Goal: Task Accomplishment & Management: Use online tool/utility

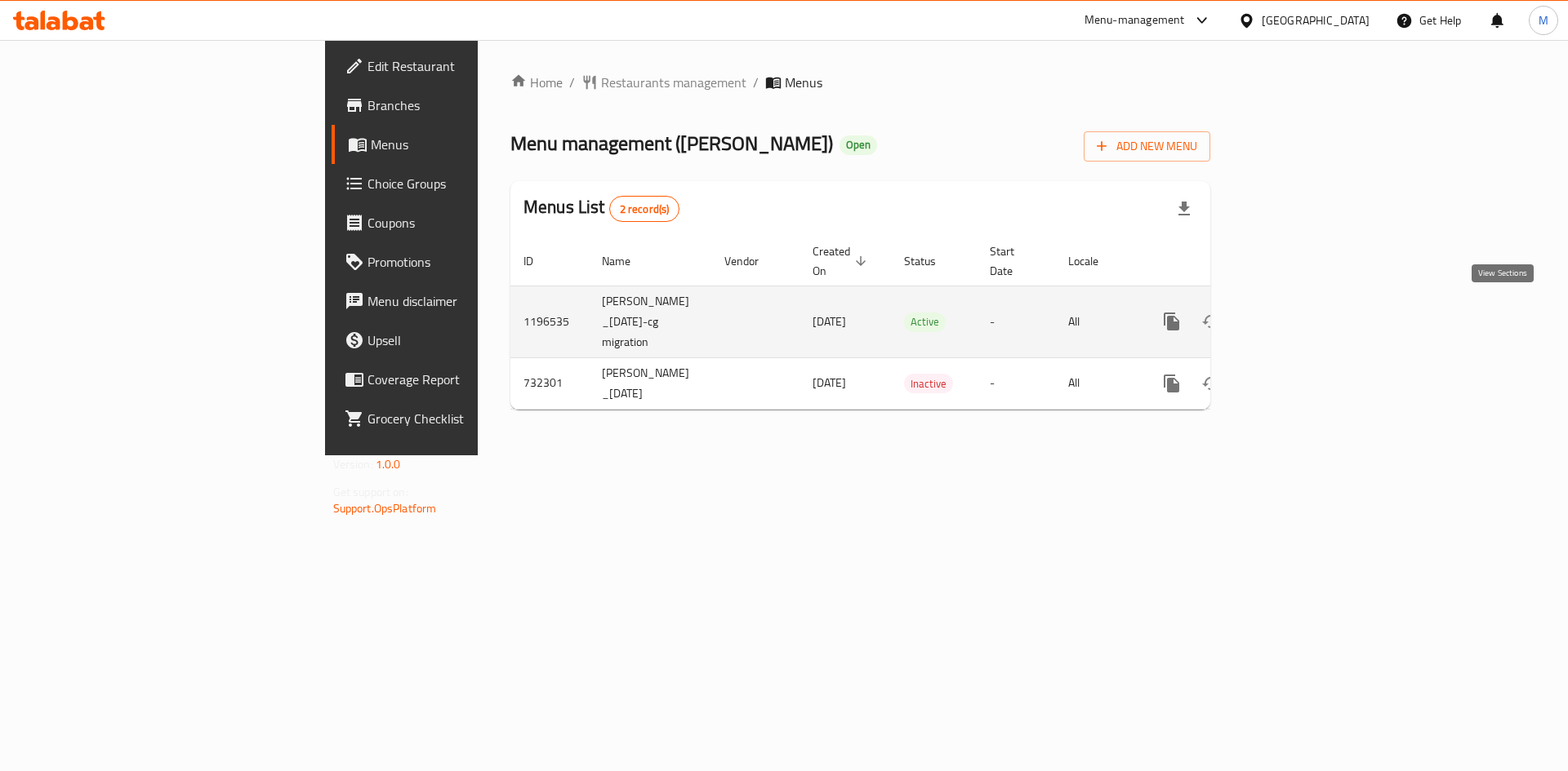
click at [1299, 311] on icon "enhanced table" at bounding box center [1289, 321] width 19 height 19
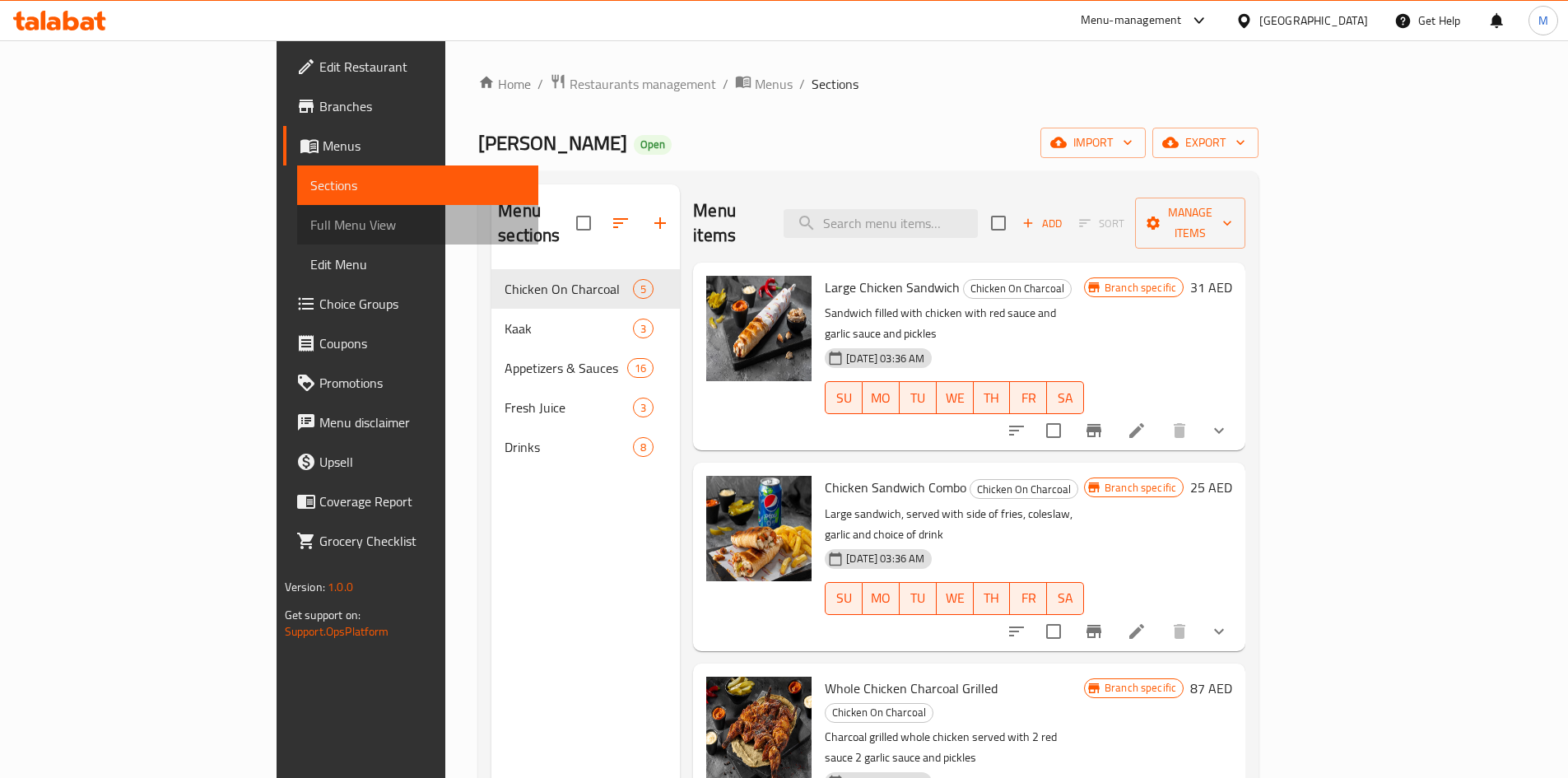
click at [310, 230] on span "Full Menu View" at bounding box center [418, 225] width 215 height 20
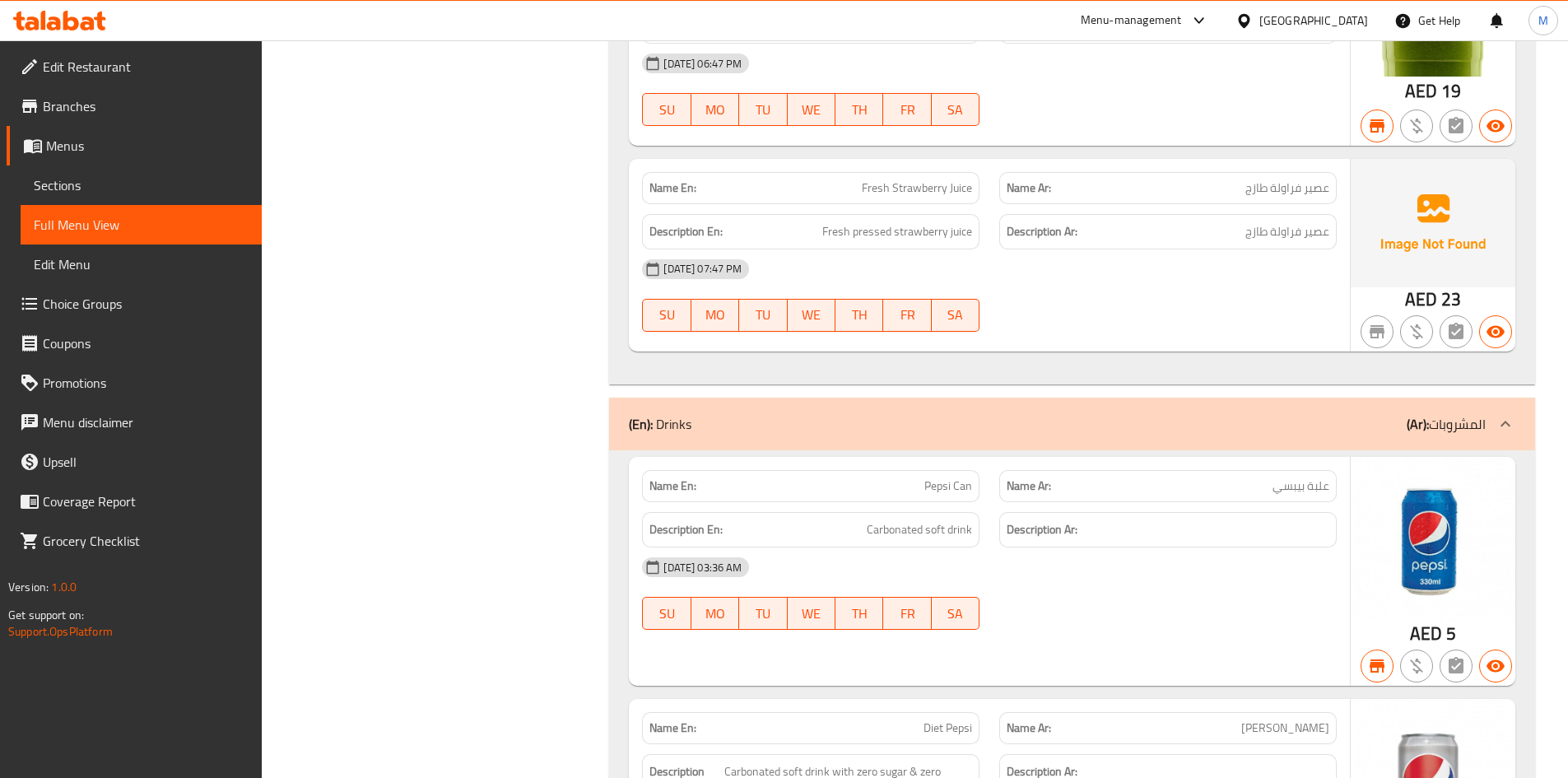
scroll to position [6712, 0]
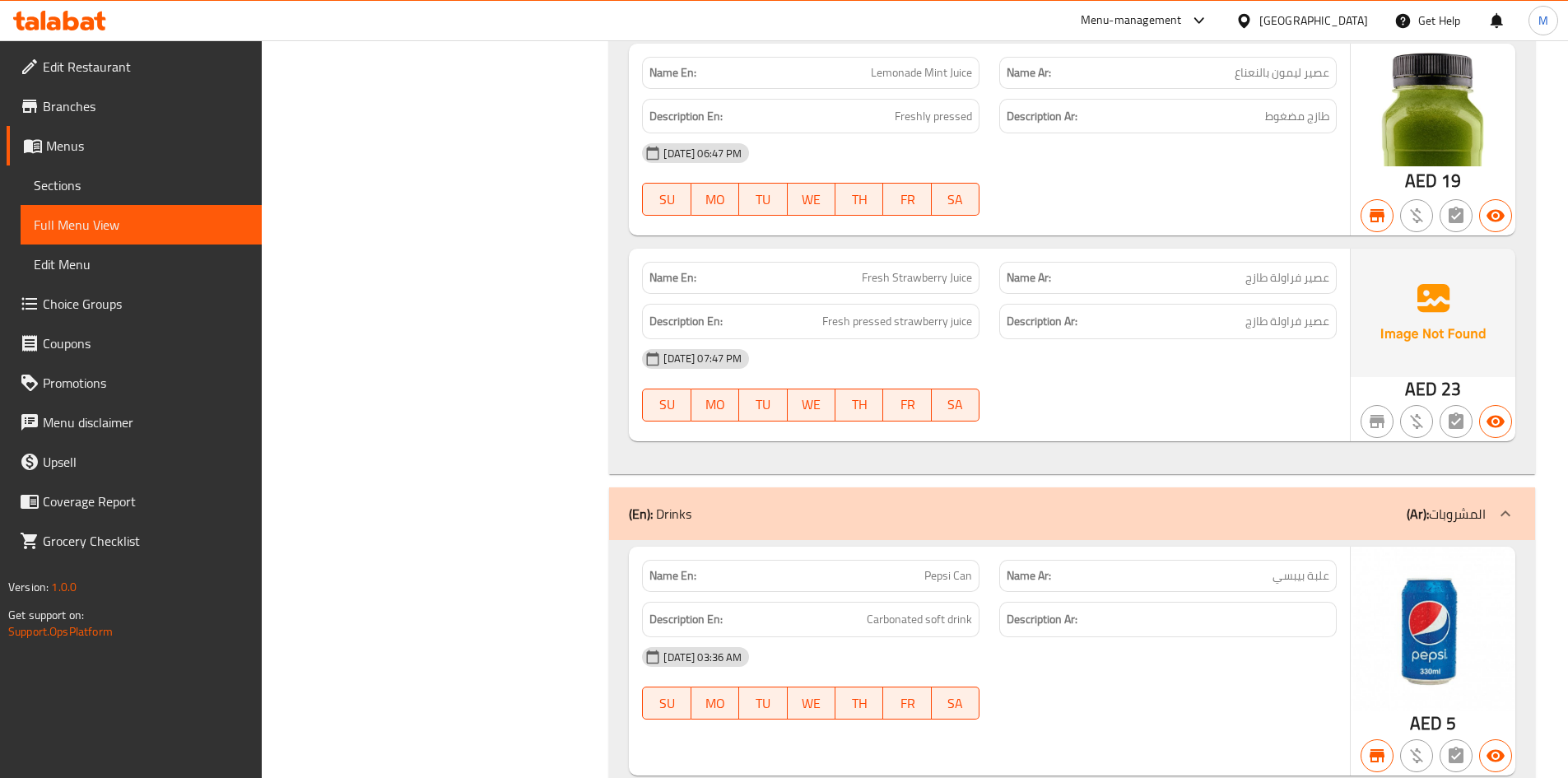
click at [1329, 12] on div "United Arab Emirates" at bounding box center [1313, 20] width 108 height 19
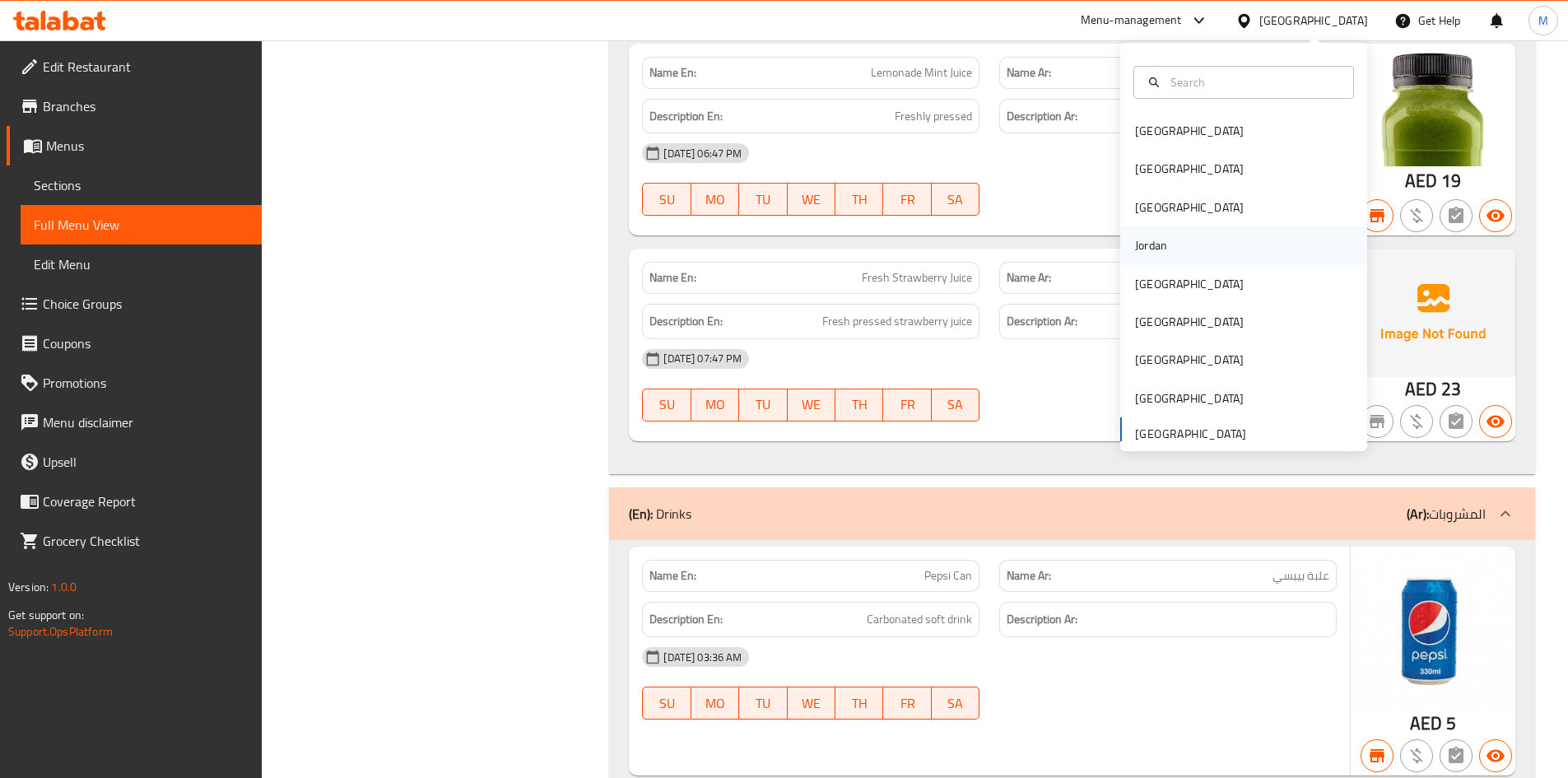
click at [1166, 257] on div "Jordan" at bounding box center [1151, 245] width 59 height 38
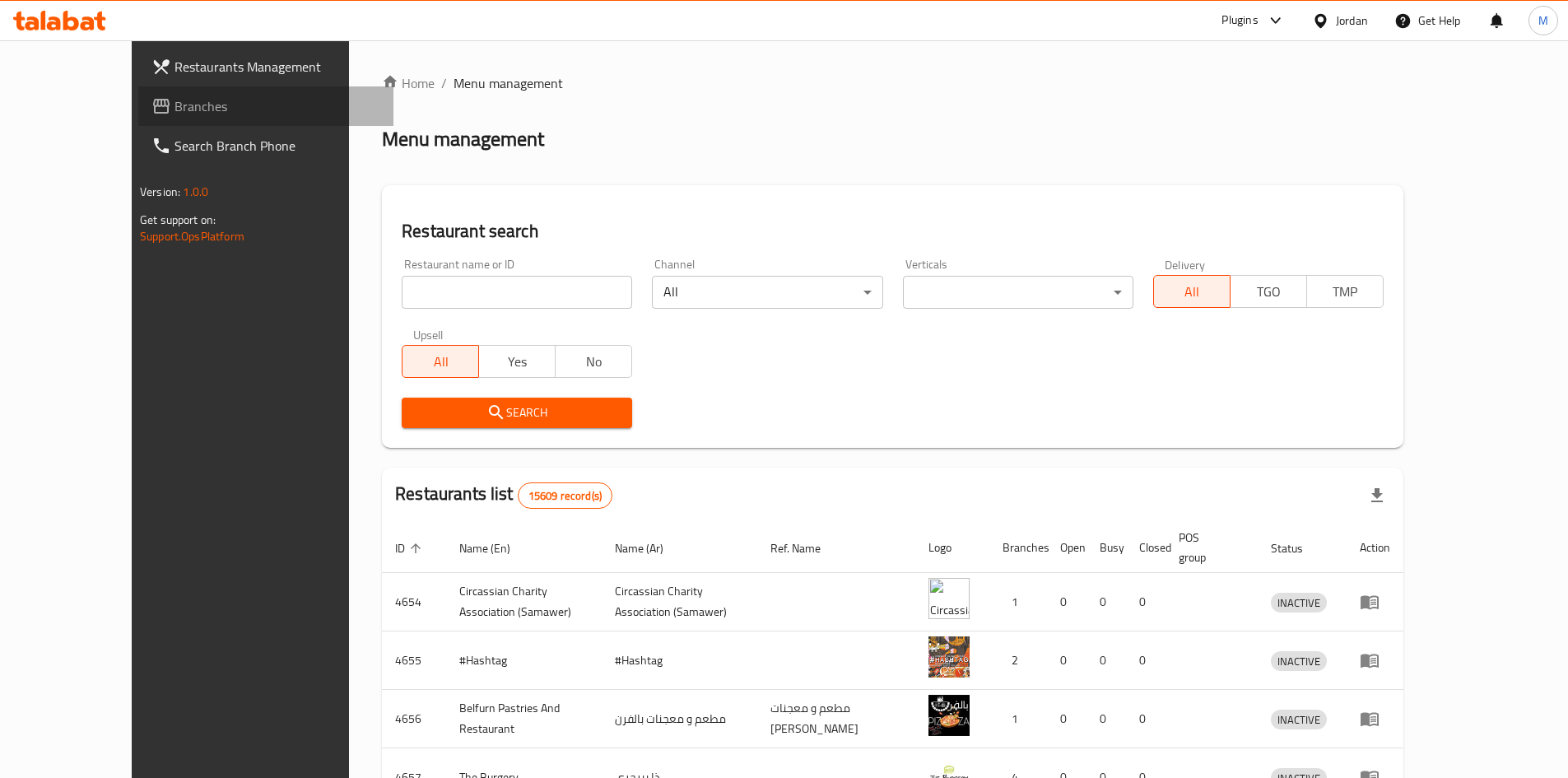
drag, startPoint x: 87, startPoint y: 112, endPoint x: 241, endPoint y: 156, distance: 160.2
click at [175, 112] on span "Branches" at bounding box center [277, 106] width 206 height 20
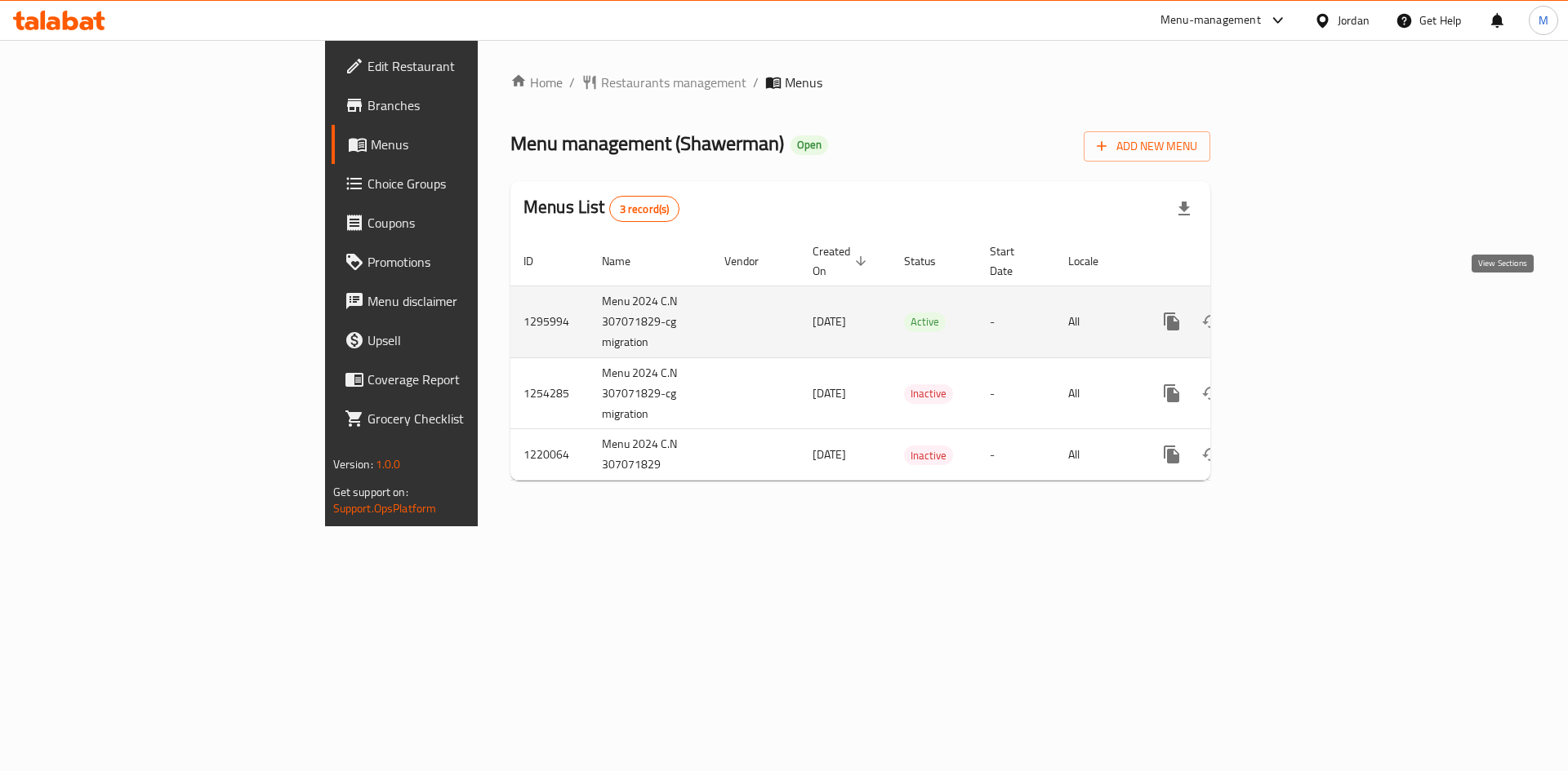
click at [1309, 302] on link "enhanced table" at bounding box center [1289, 321] width 39 height 39
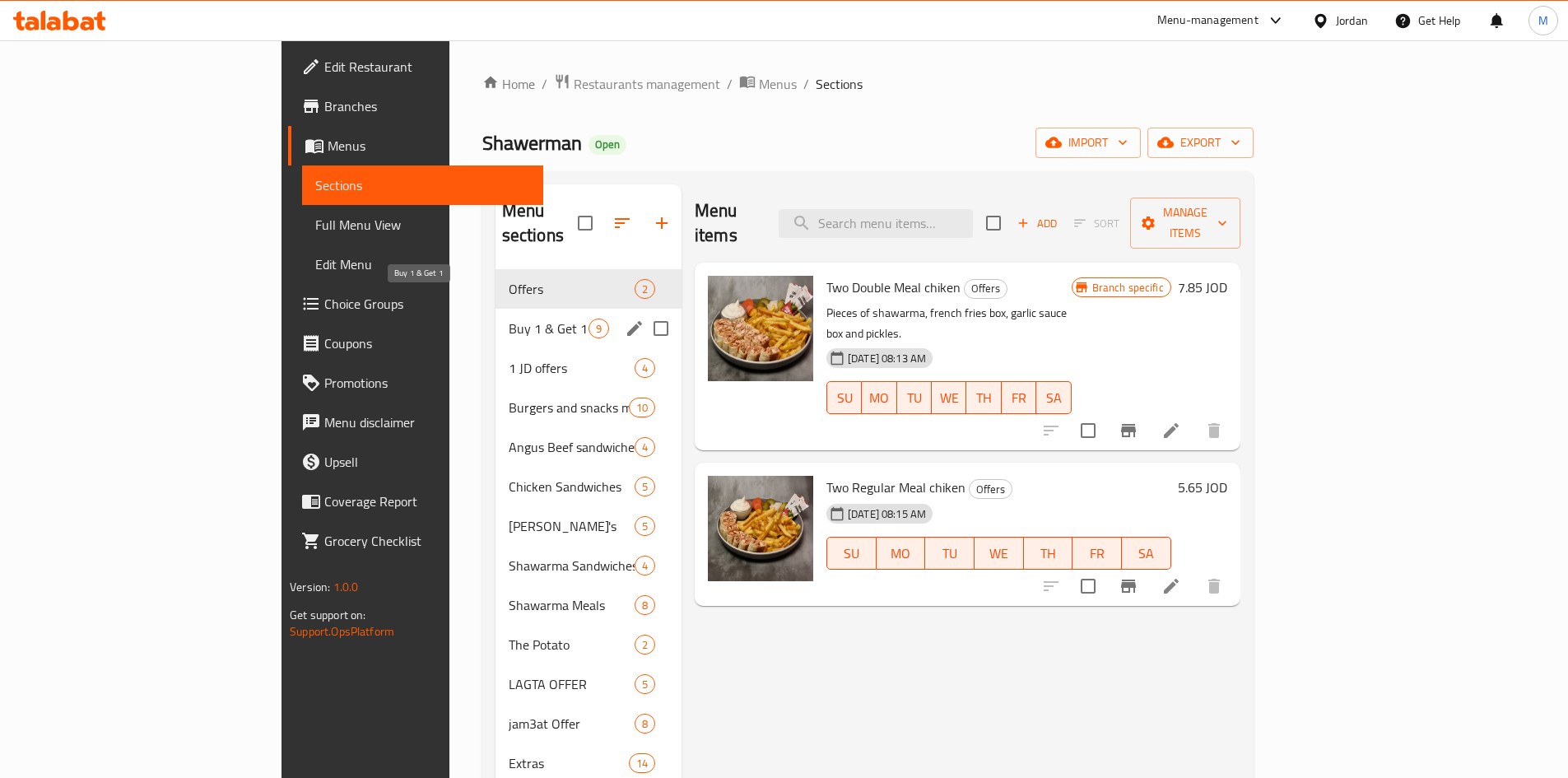
click at [508, 318] on span "Buy 1 & Get 1" at bounding box center [548, 328] width 80 height 20
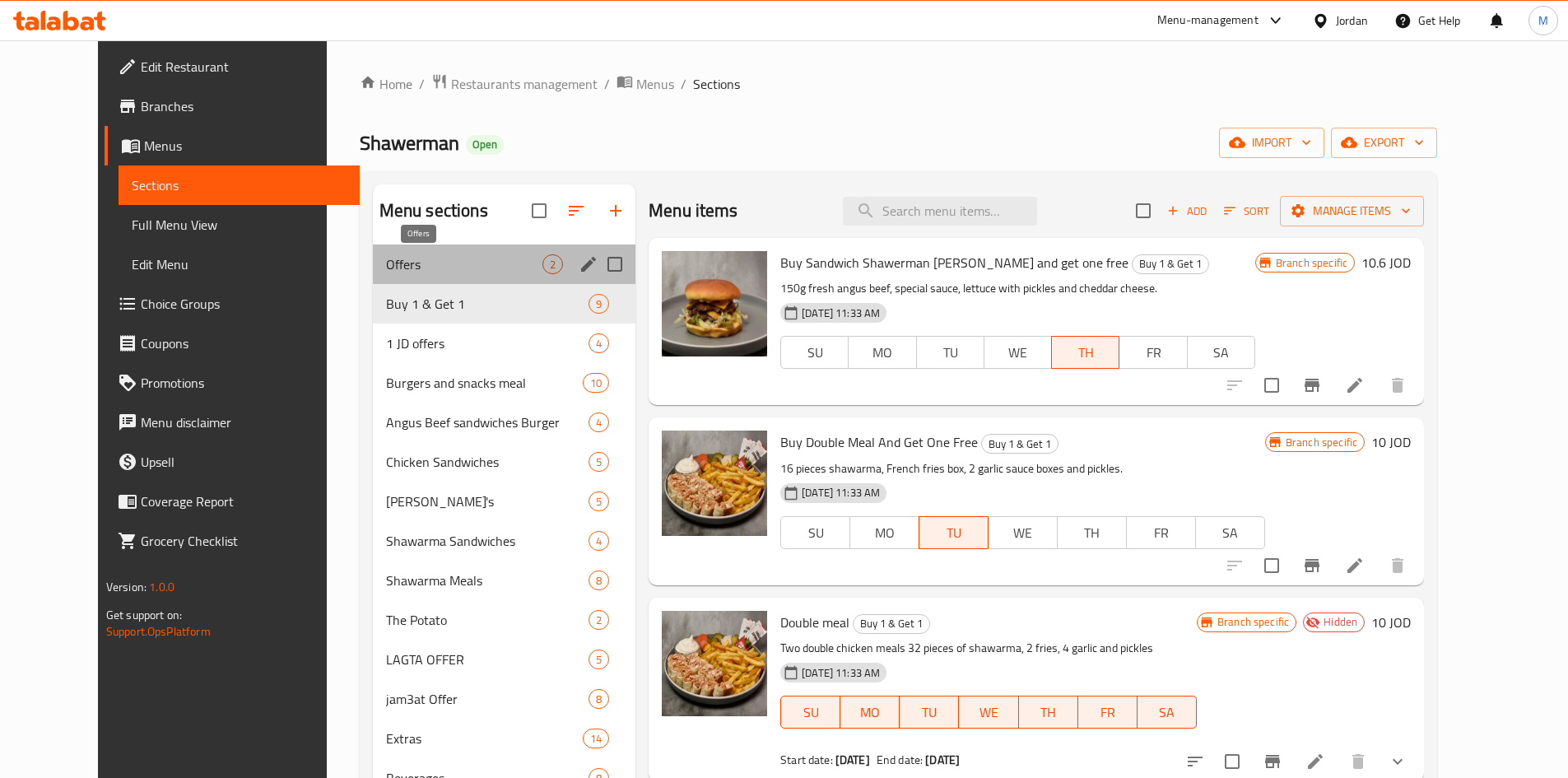
click at [386, 271] on span "Offers" at bounding box center [464, 265] width 156 height 20
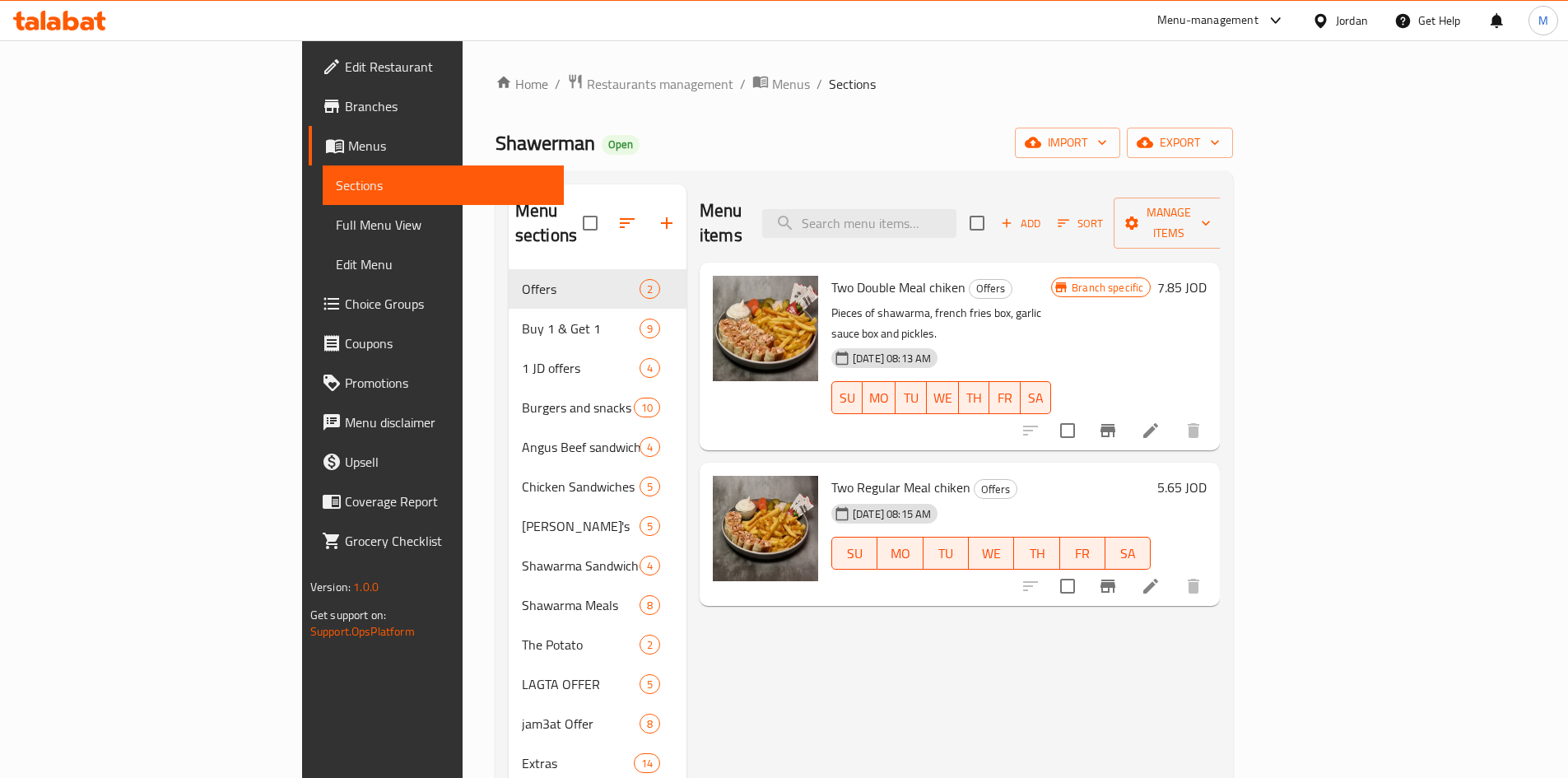
click at [336, 223] on span "Full Menu View" at bounding box center [443, 225] width 215 height 20
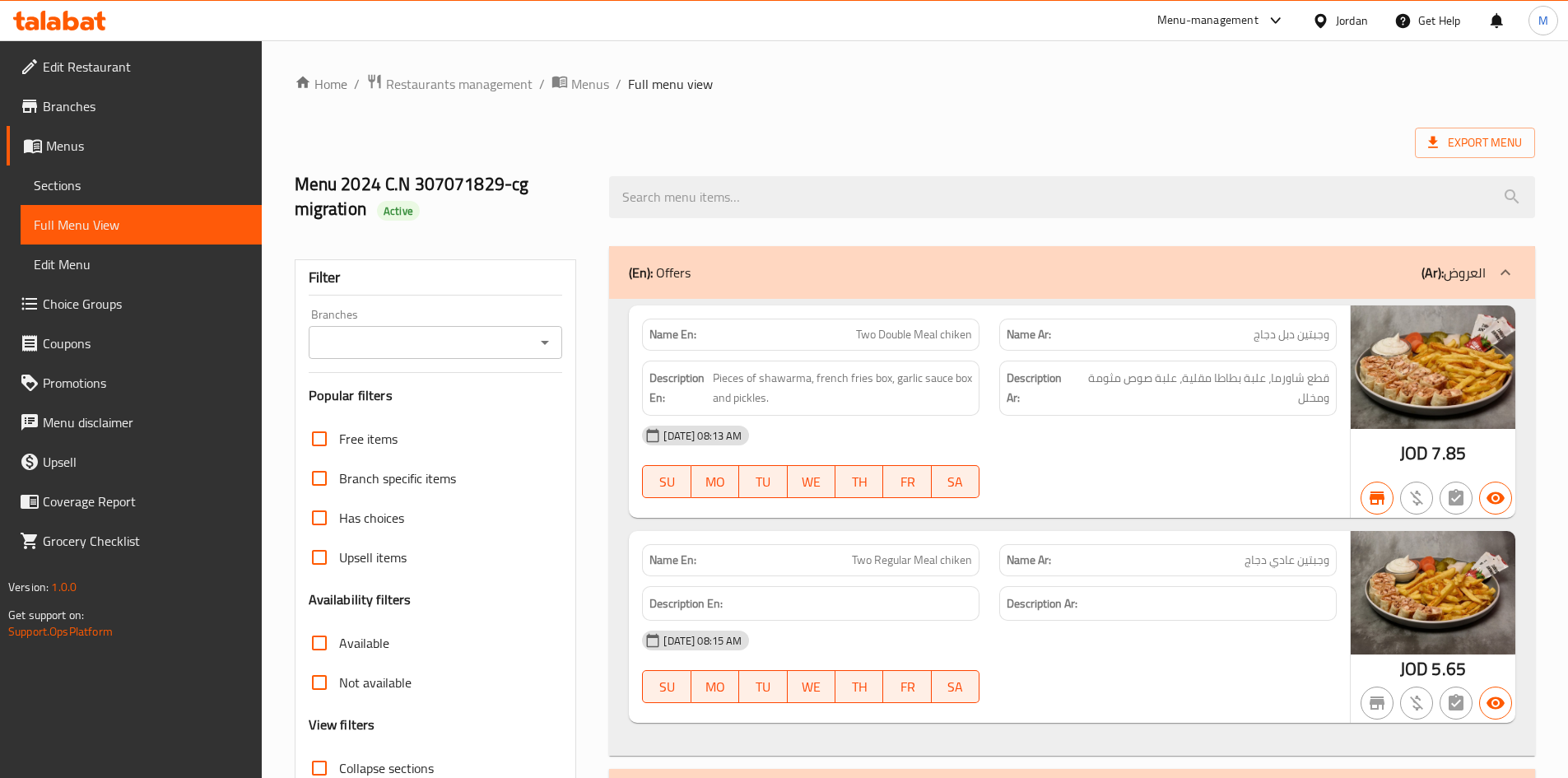
click at [513, 345] on input "Branches" at bounding box center [422, 343] width 218 height 23
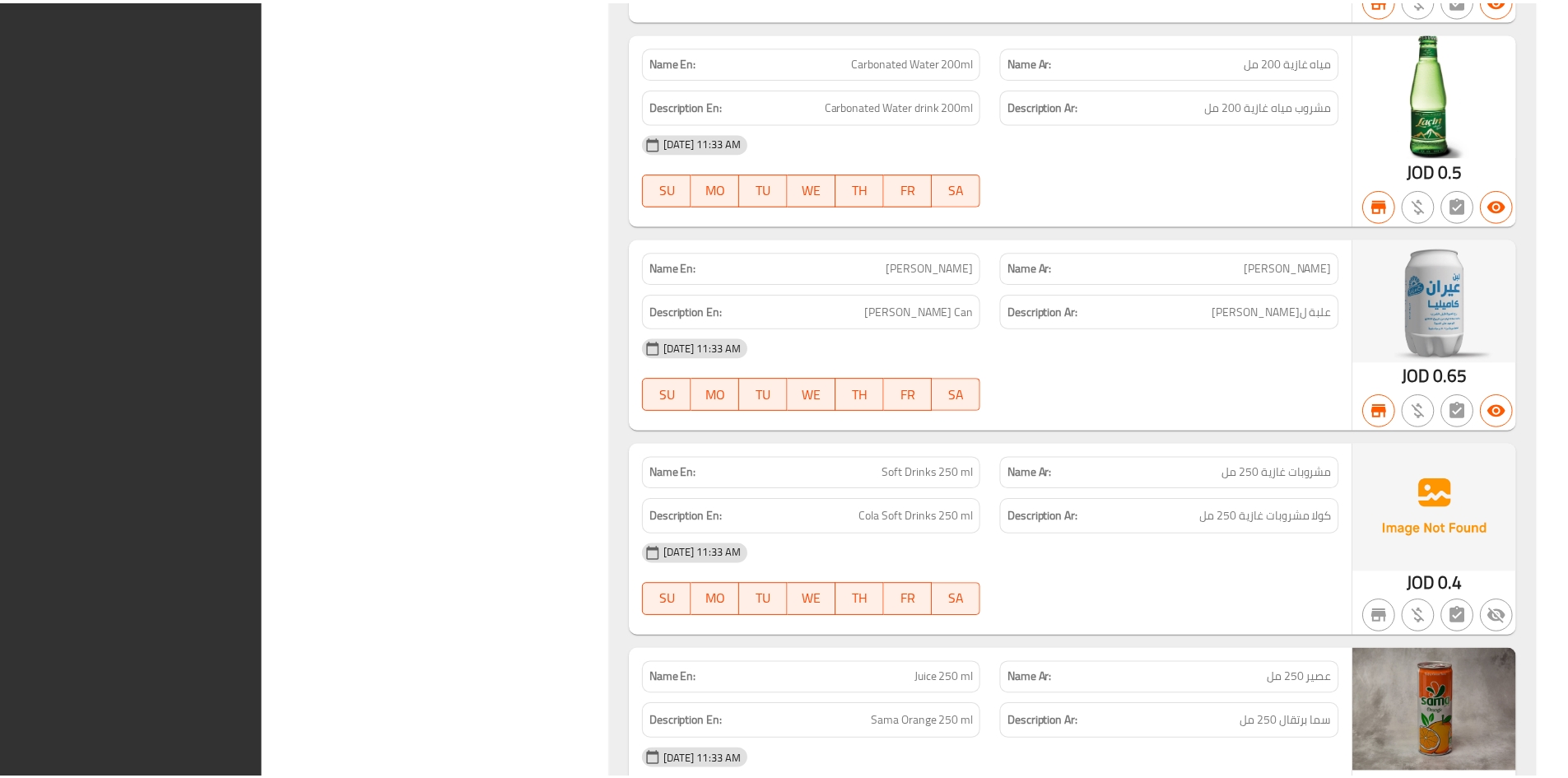
scroll to position [22391, 0]
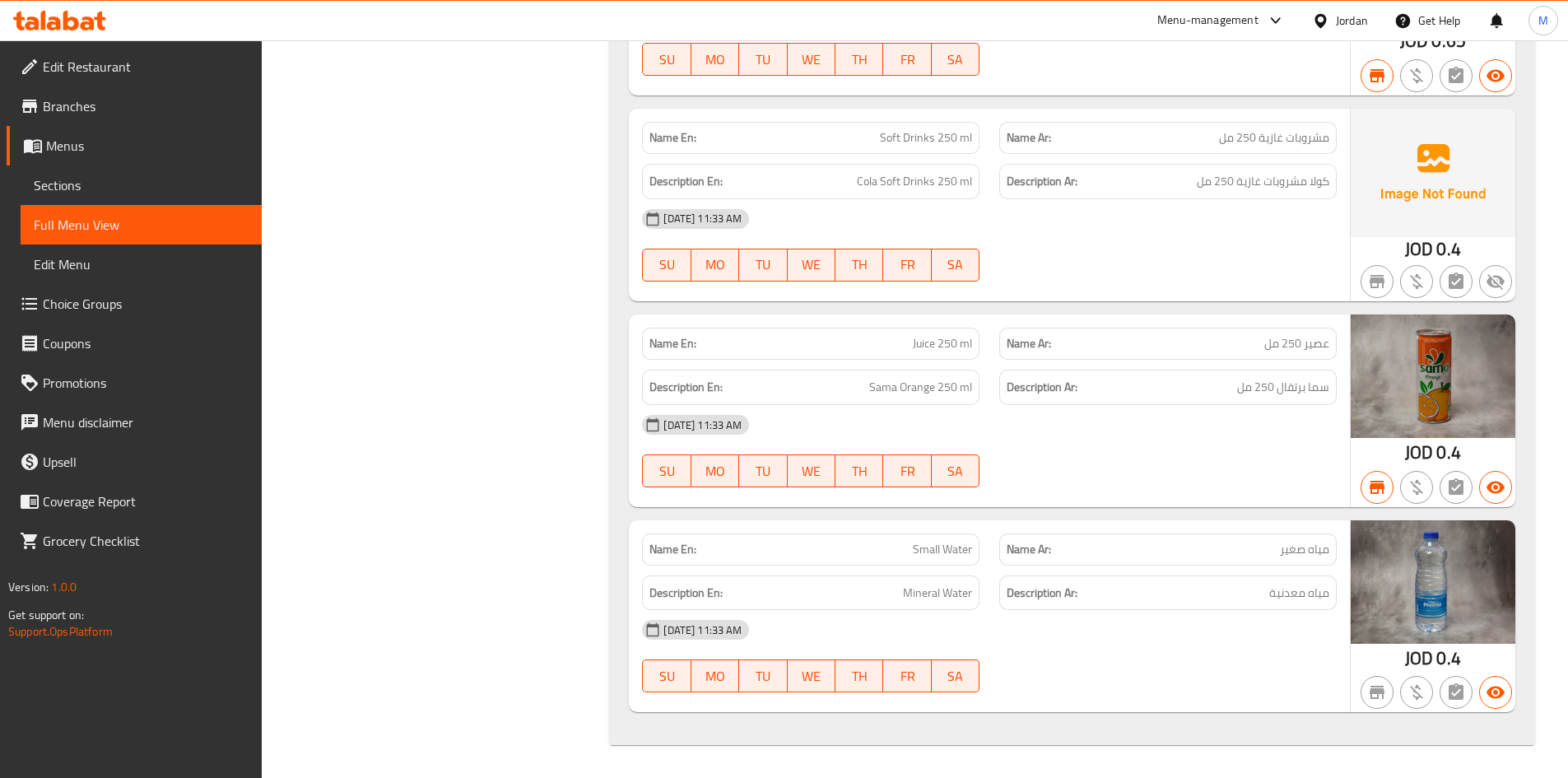
click at [1061, 245] on div "19-06-2025 11:33 AM SU MO TU WE TH FR SA" at bounding box center [989, 245] width 714 height 92
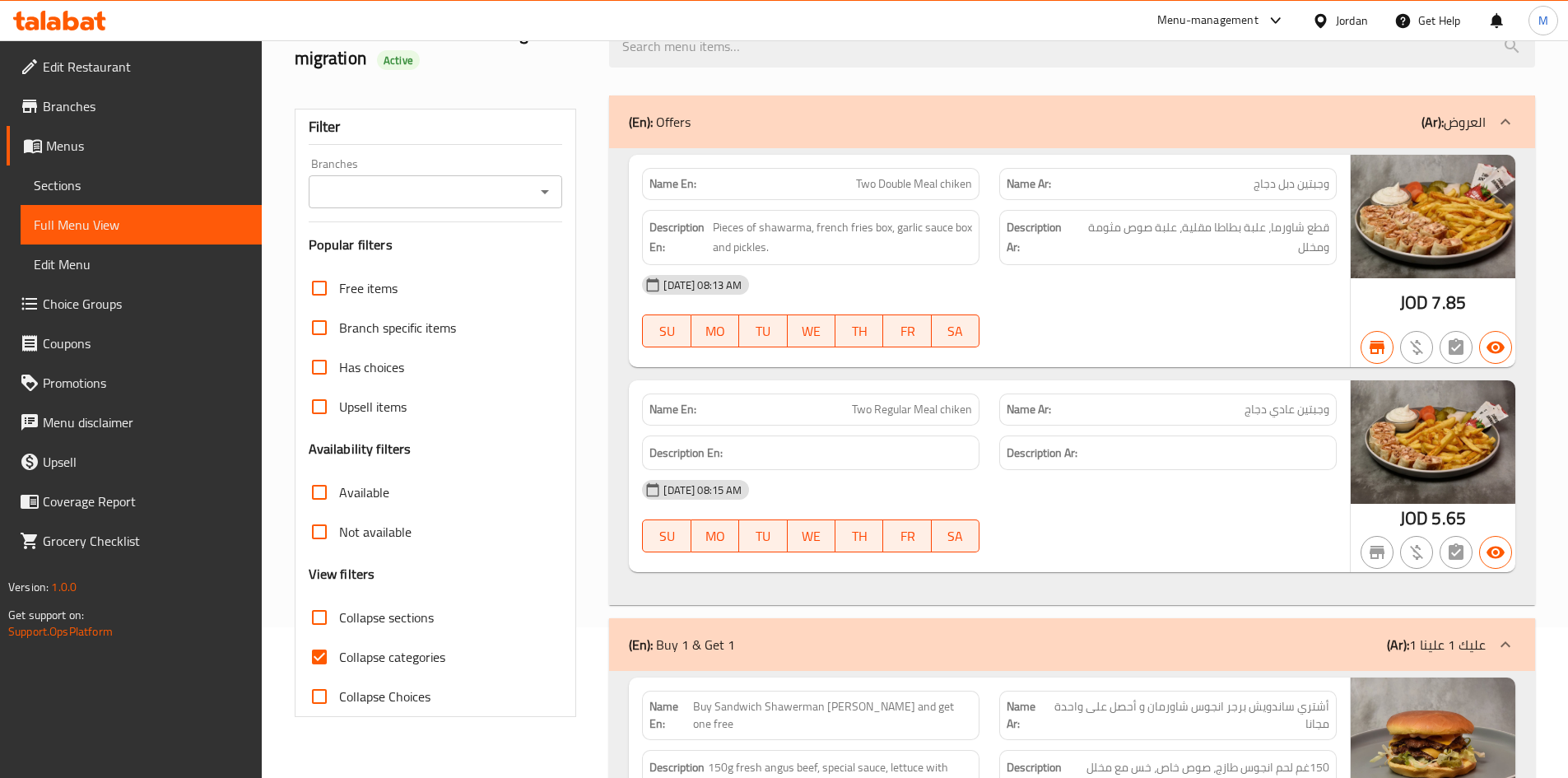
scroll to position [0, 0]
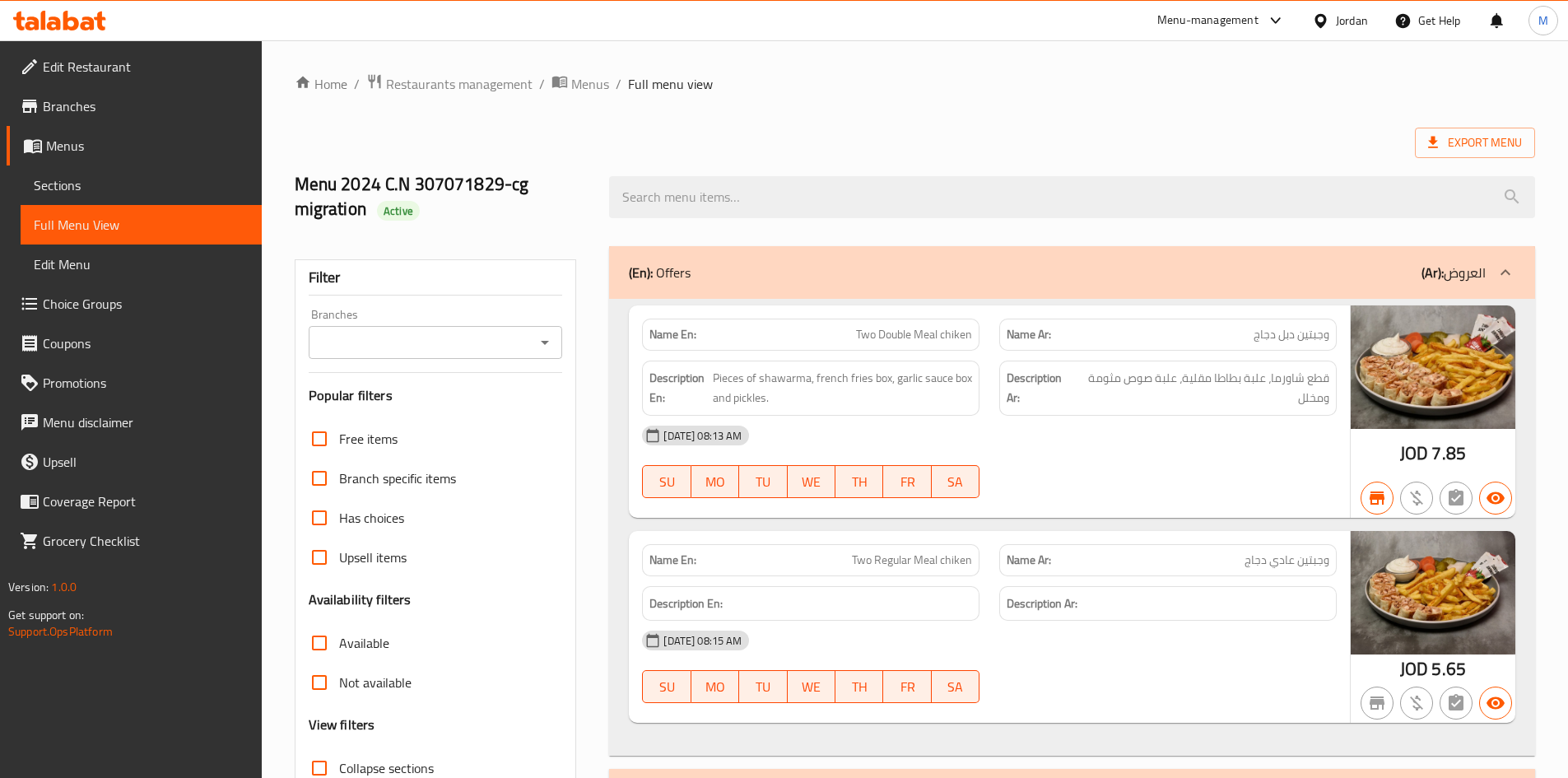
click at [1342, 21] on div "Jordan" at bounding box center [1351, 20] width 32 height 19
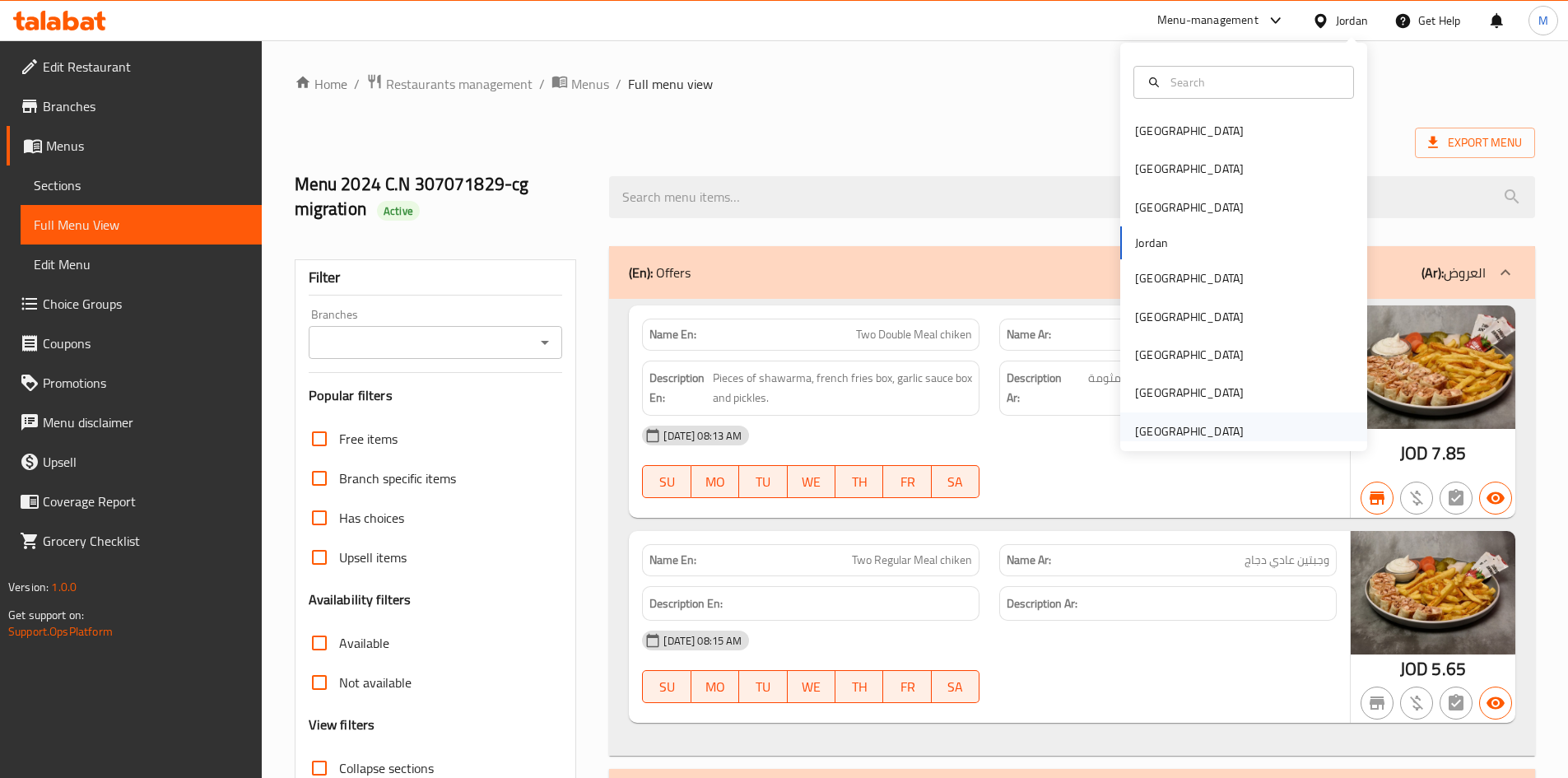
click at [1164, 418] on div "United Arab Emirates" at bounding box center [1189, 431] width 135 height 38
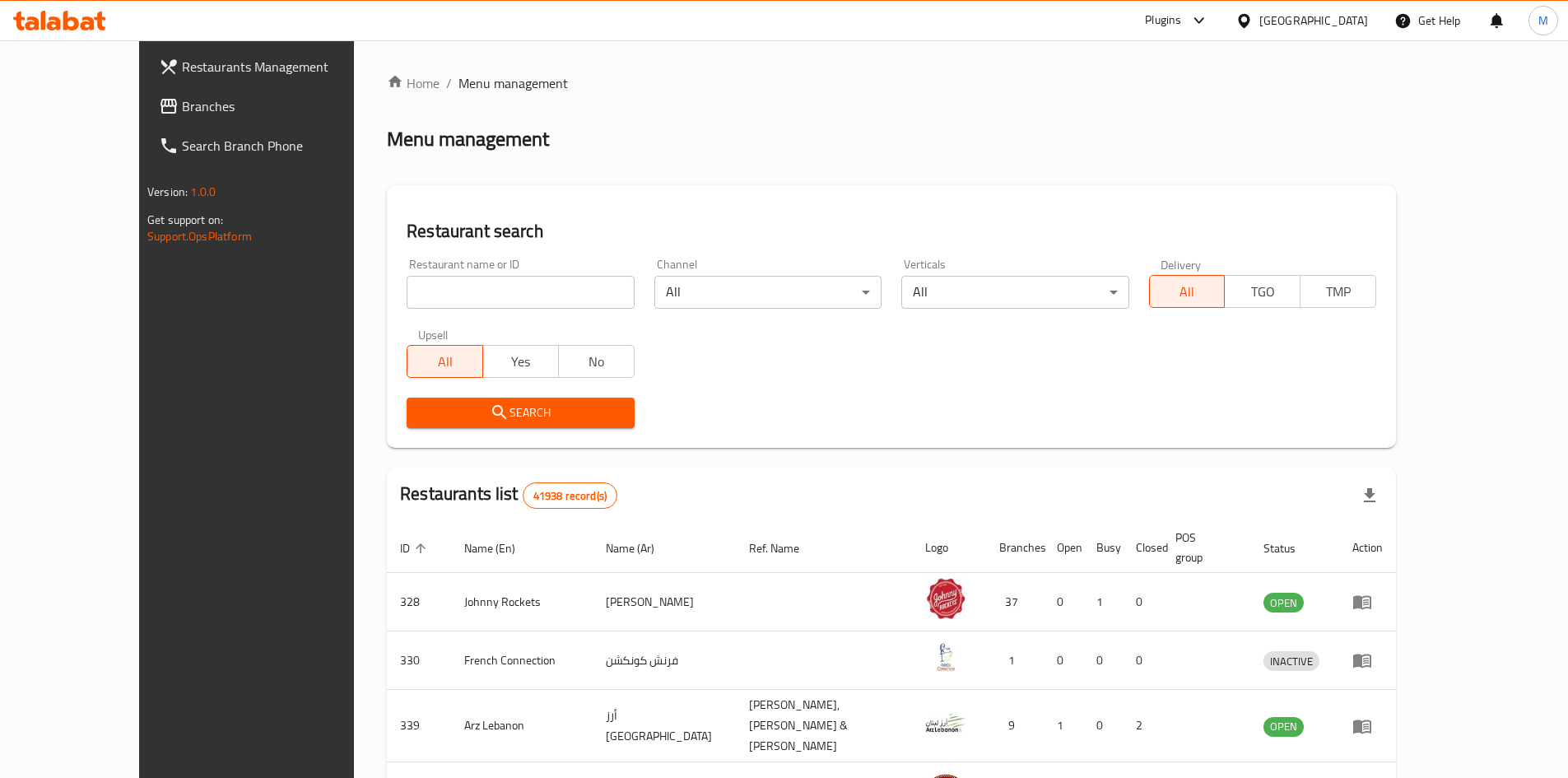
click at [1345, 22] on div "United Arab Emirates" at bounding box center [1313, 20] width 108 height 19
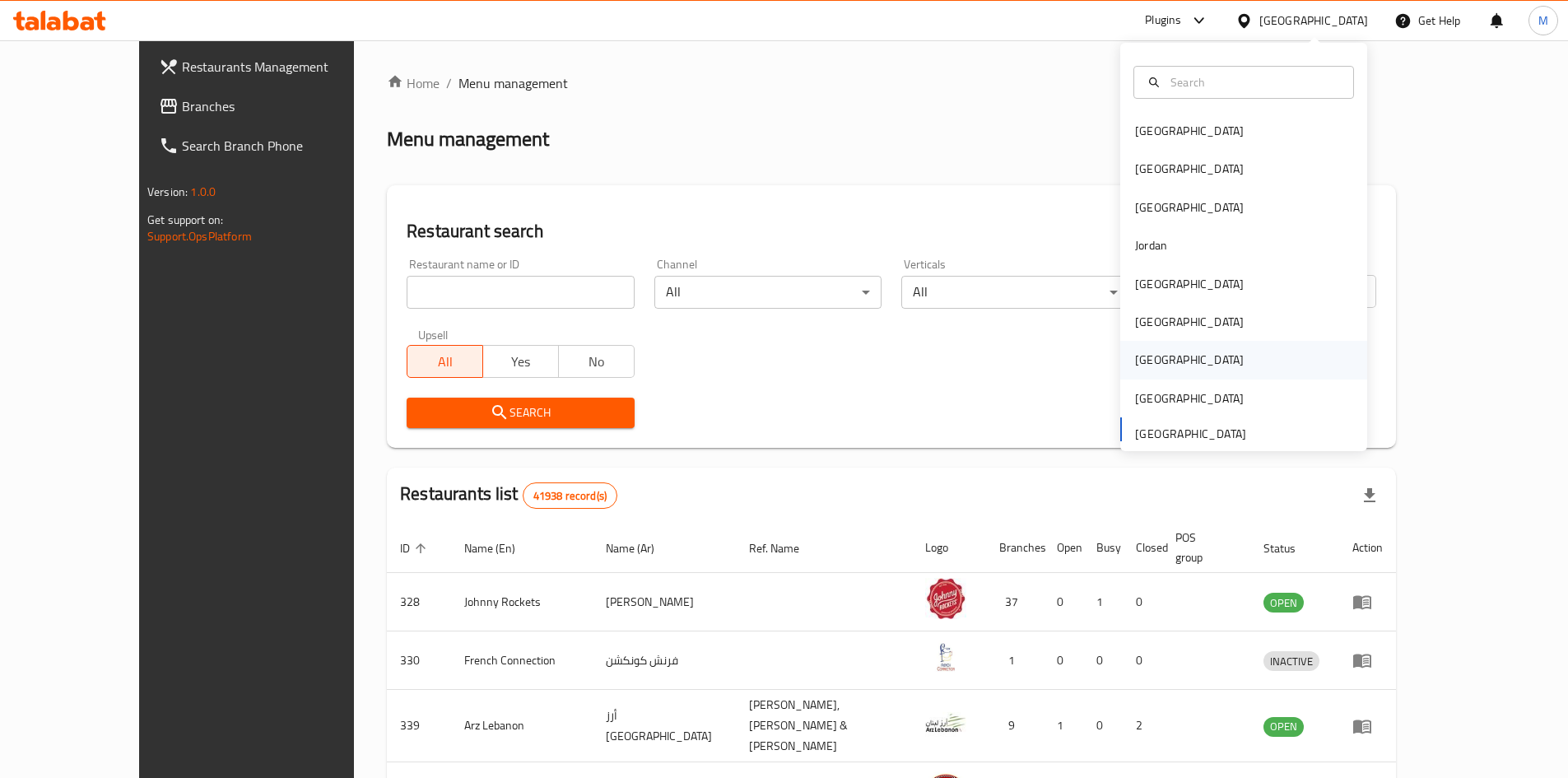
click at [1165, 358] on div "[GEOGRAPHIC_DATA]" at bounding box center [1243, 359] width 247 height 38
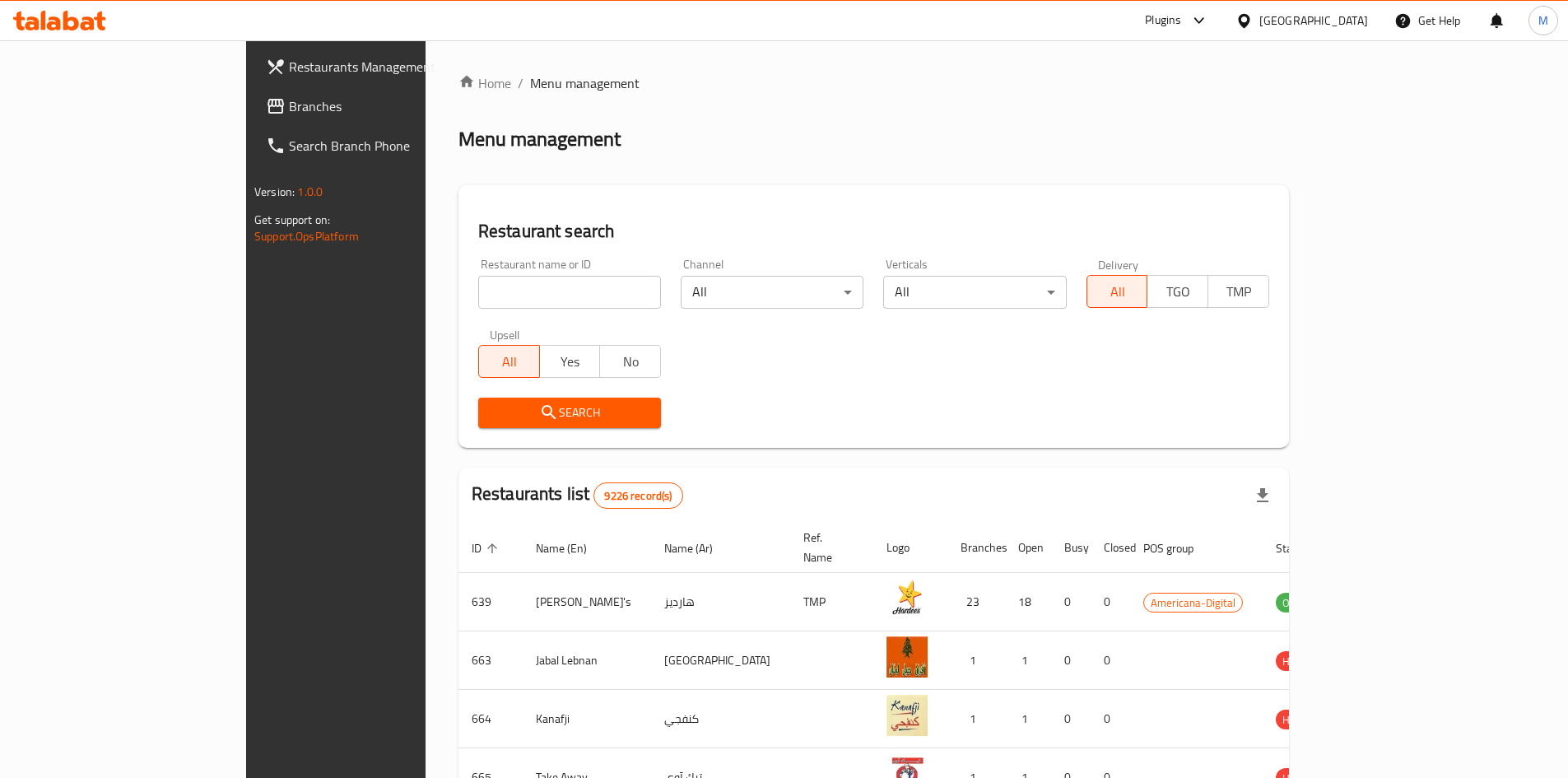
drag, startPoint x: 84, startPoint y: 113, endPoint x: 92, endPoint y: 118, distance: 9.4
click at [289, 113] on span "Branches" at bounding box center [391, 106] width 206 height 20
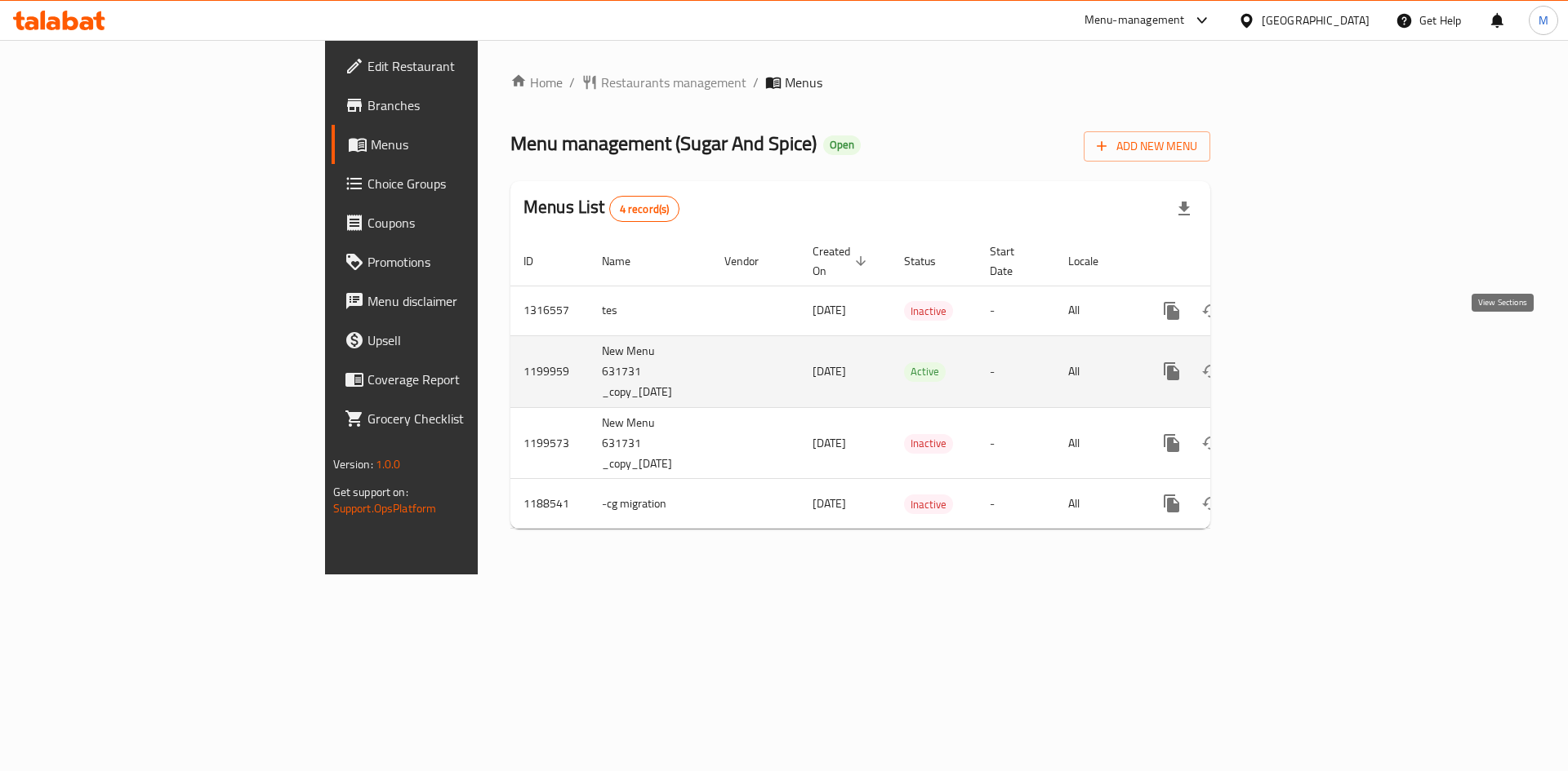
click at [1299, 362] on icon "enhanced table" at bounding box center [1289, 371] width 19 height 19
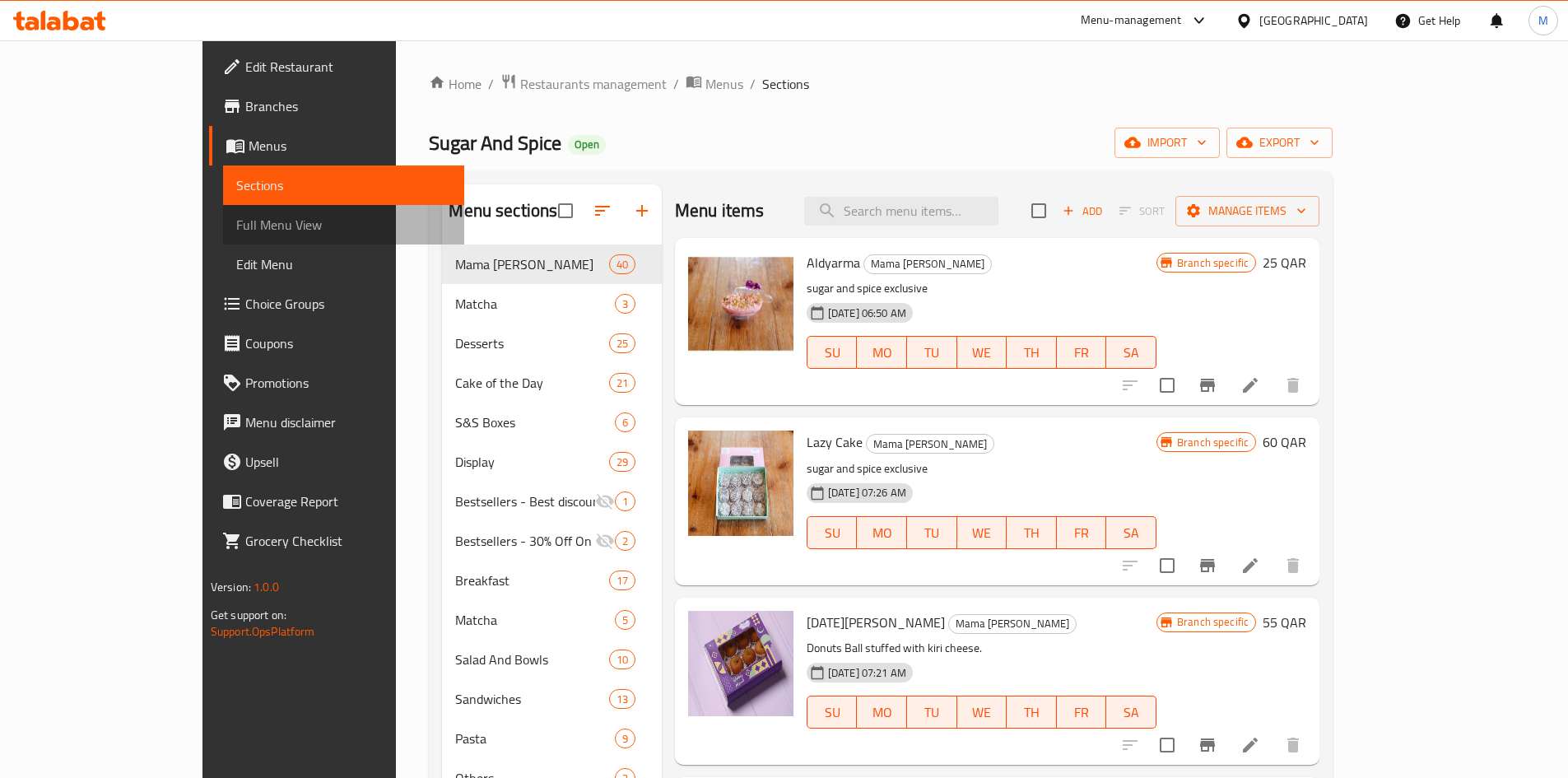
click at [236, 223] on span "Full Menu View" at bounding box center [343, 225] width 215 height 20
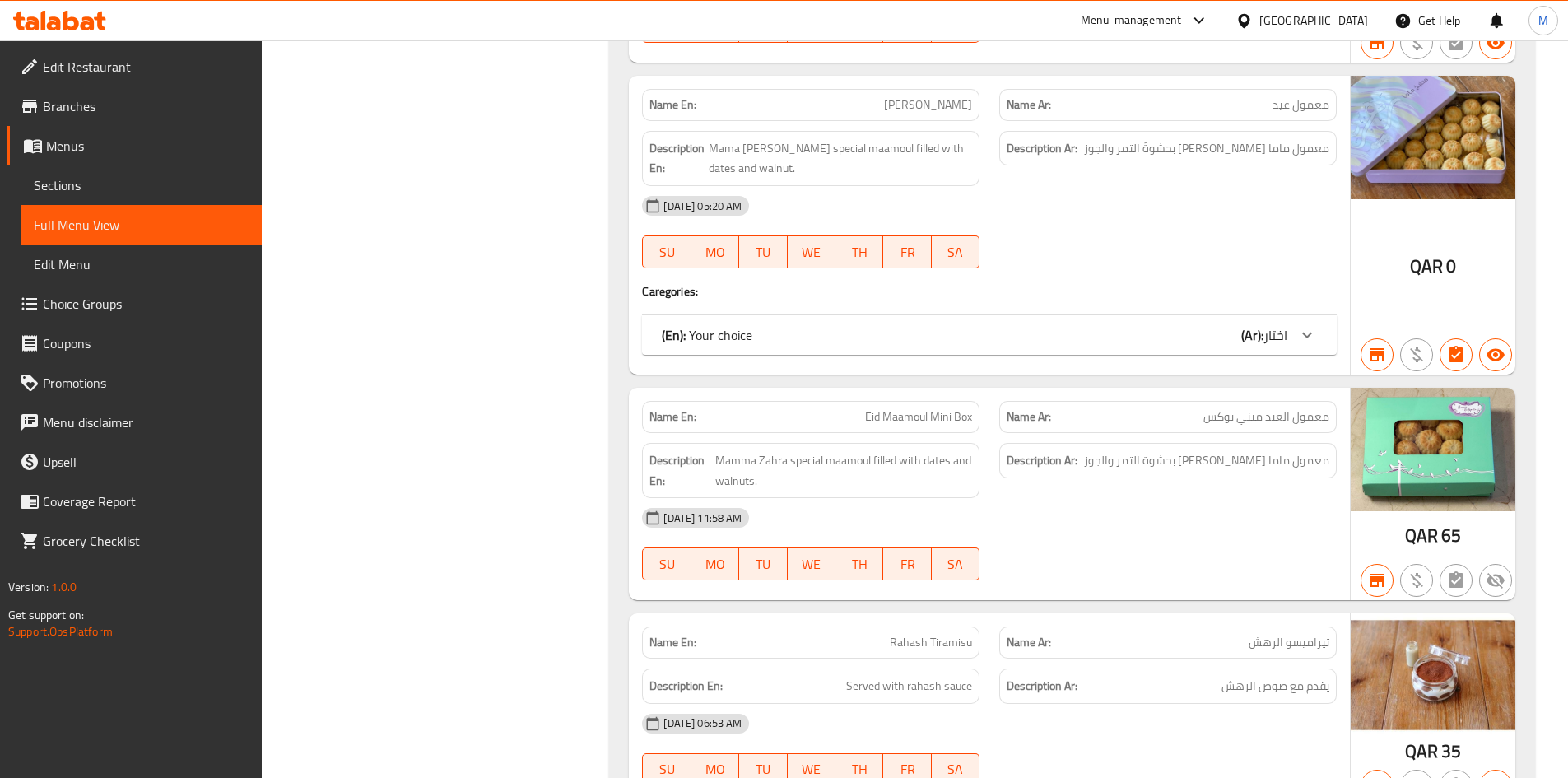
scroll to position [3294, 0]
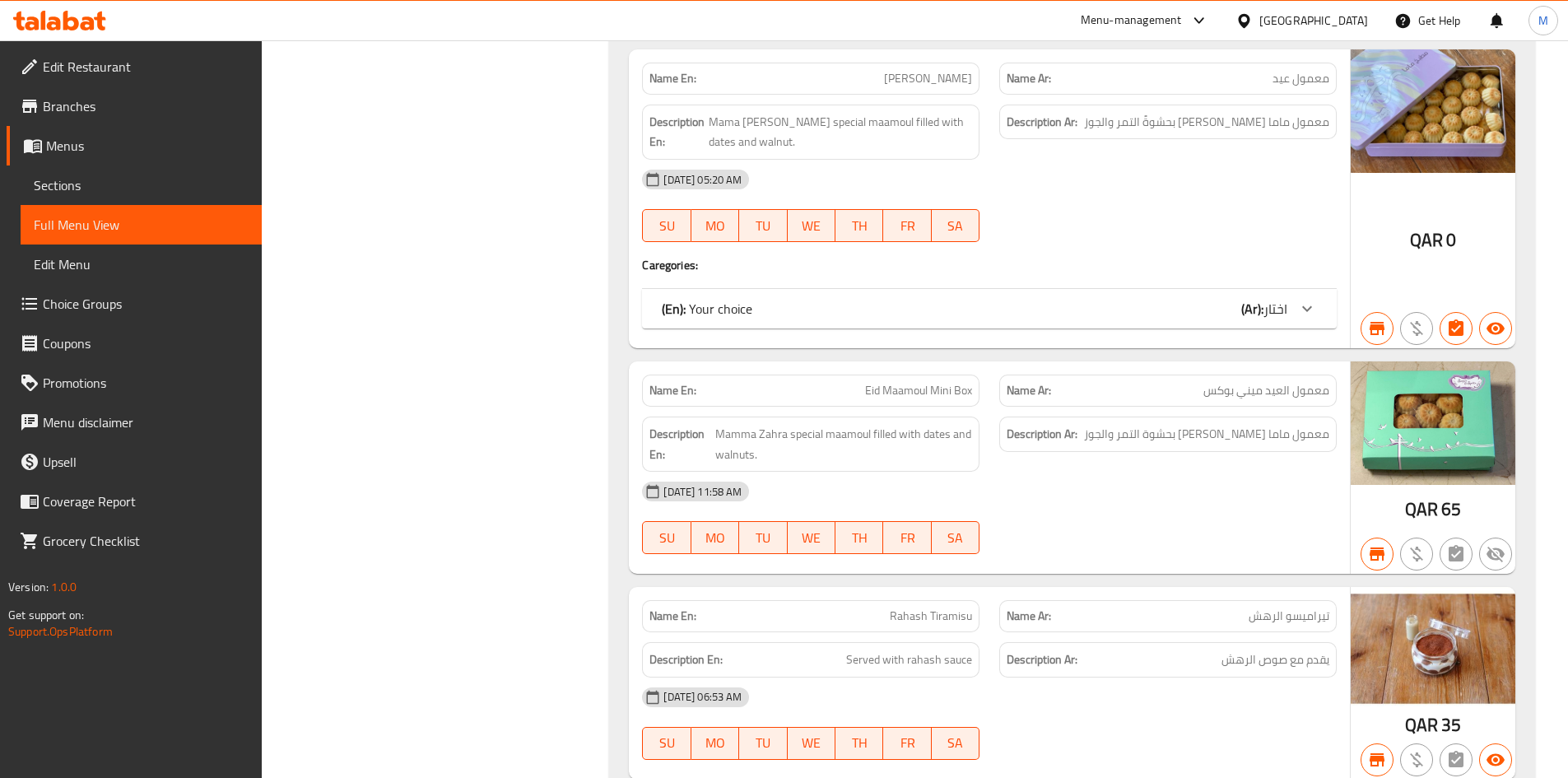
click at [880, 390] on span "Eid Maamoul Mini Box" at bounding box center [919, 390] width 107 height 18
copy span "Eid Maamoul Mini Box"
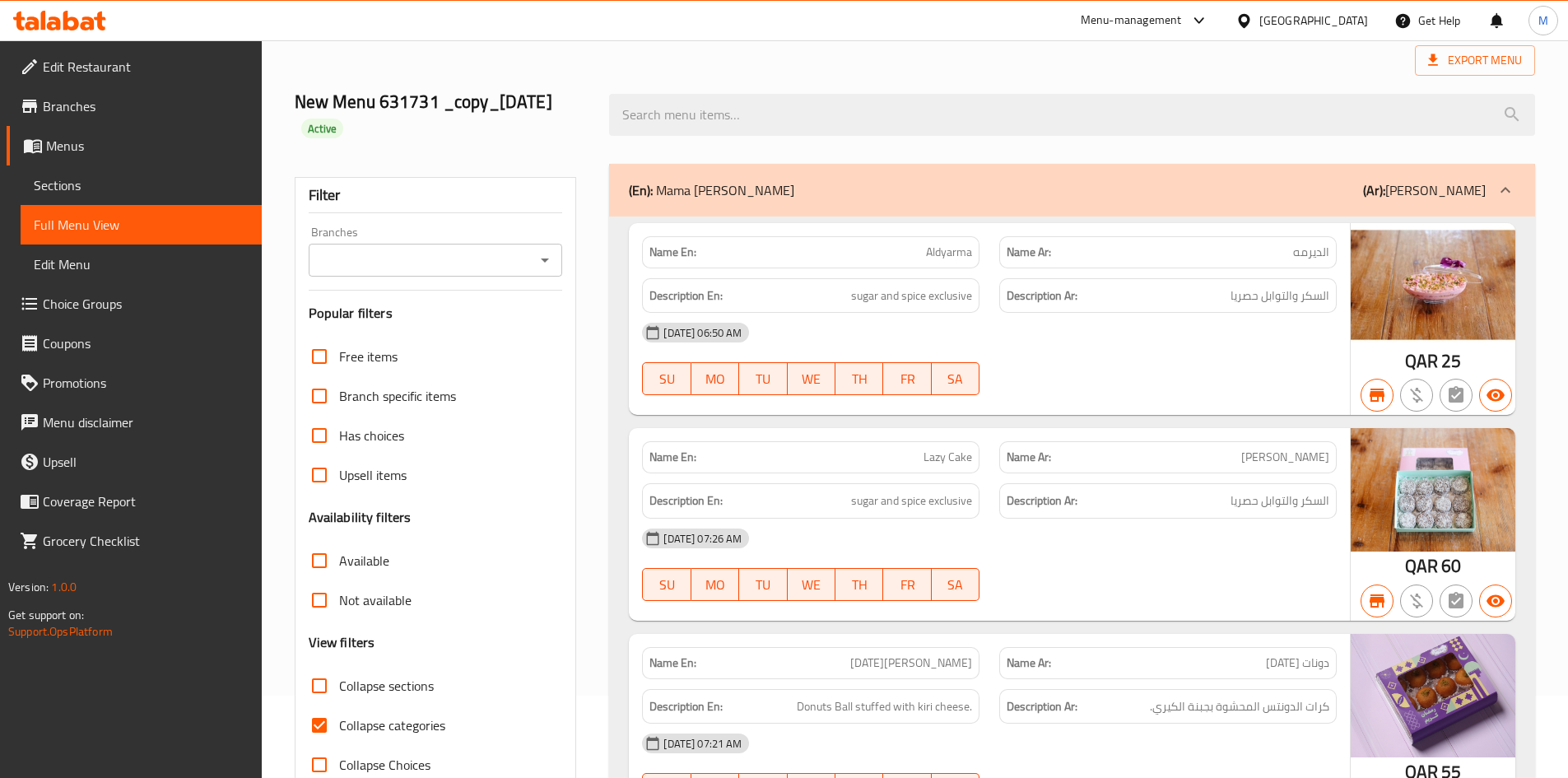
scroll to position [0, 0]
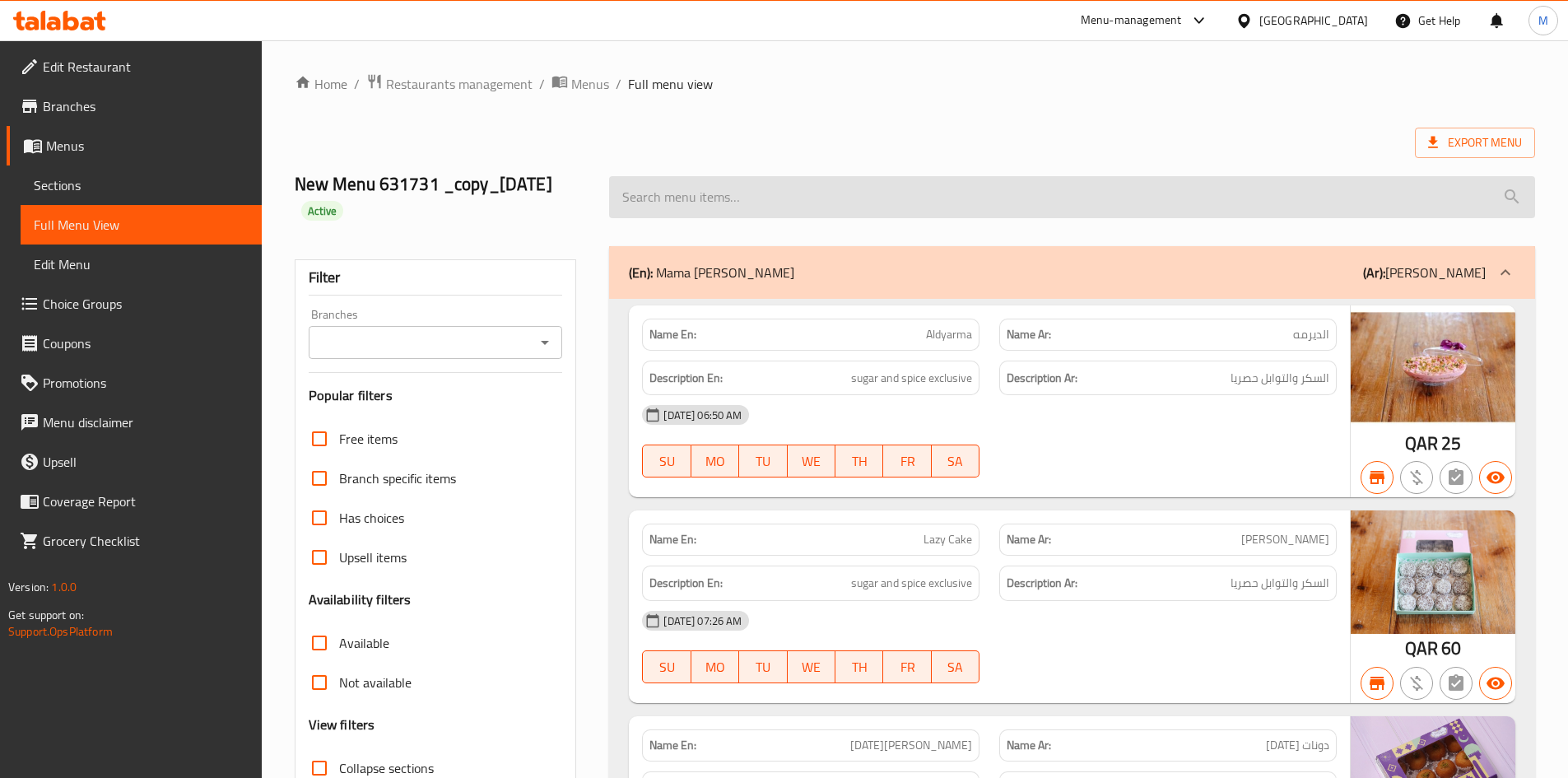
click at [923, 203] on input "search" at bounding box center [1071, 197] width 926 height 42
paste input "Eid Maamoul Mini Box"
type input "Eid Maamoul Mini Box"
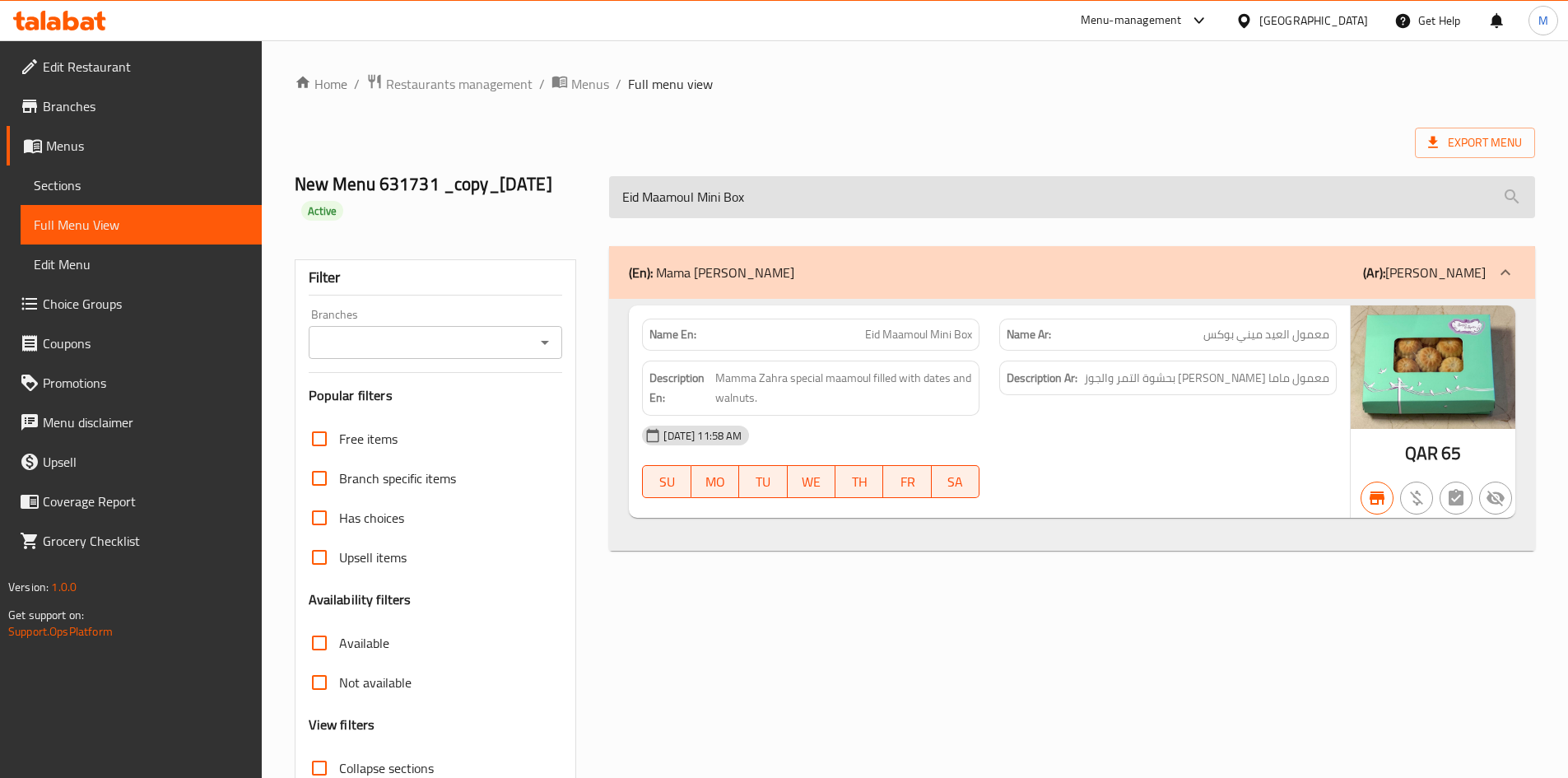
click at [920, 205] on input "Eid Maamoul Mini Box" at bounding box center [1071, 197] width 926 height 42
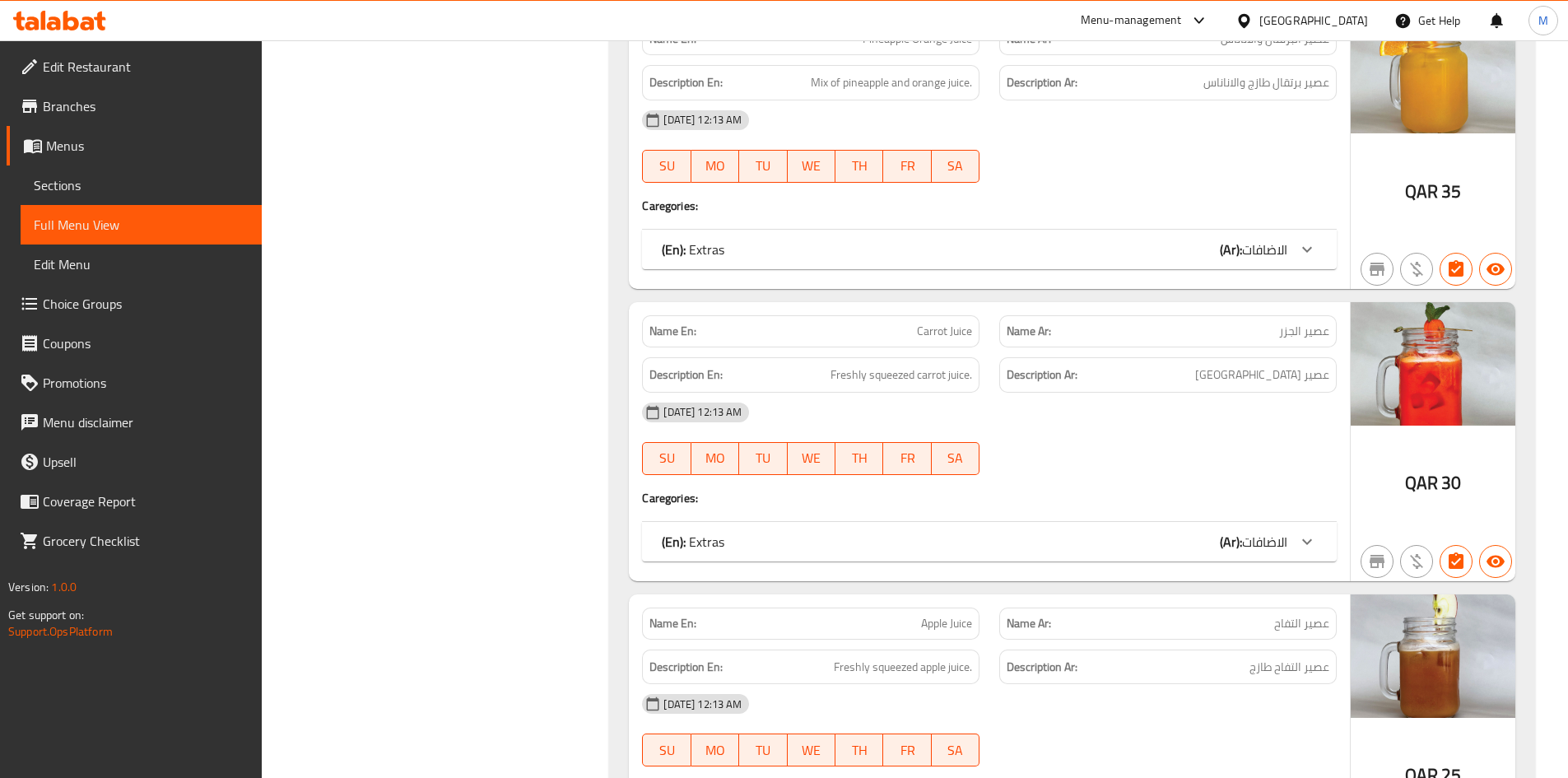
scroll to position [68869, 0]
